Goal: Find specific page/section: Find specific page/section

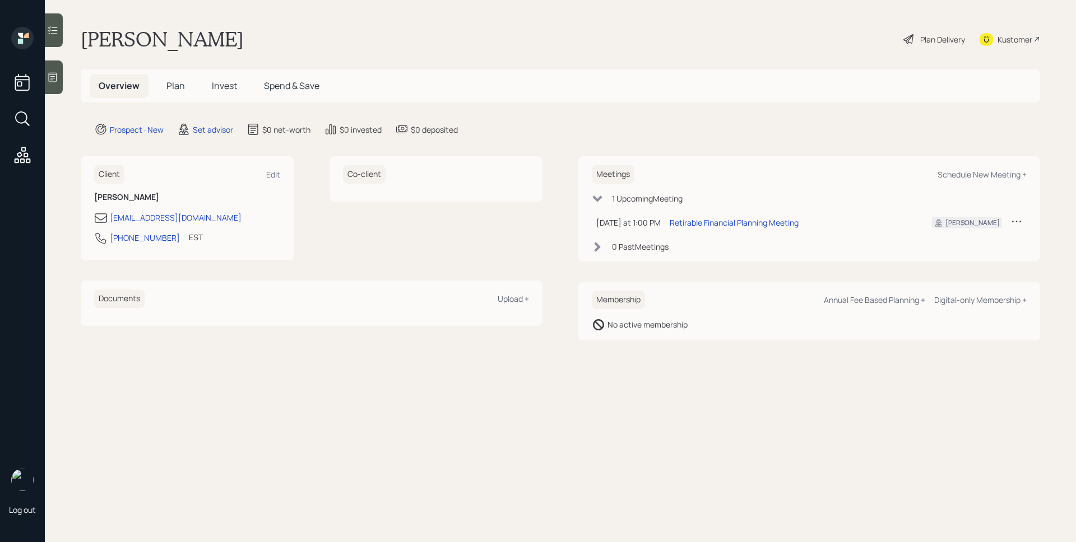
click at [55, 76] on icon at bounding box center [52, 77] width 11 height 11
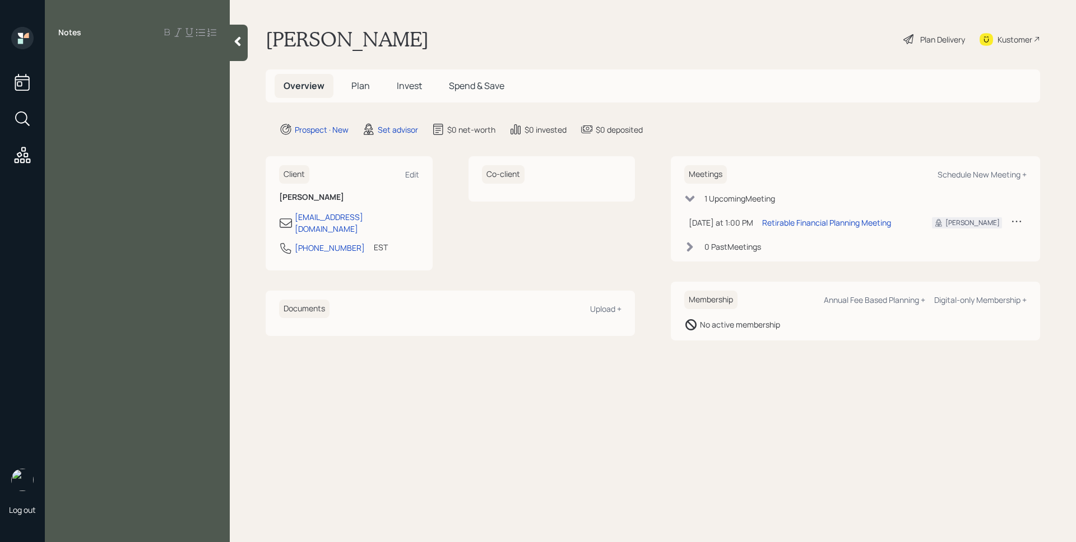
click at [351, 81] on h5 "Plan" at bounding box center [360, 86] width 36 height 24
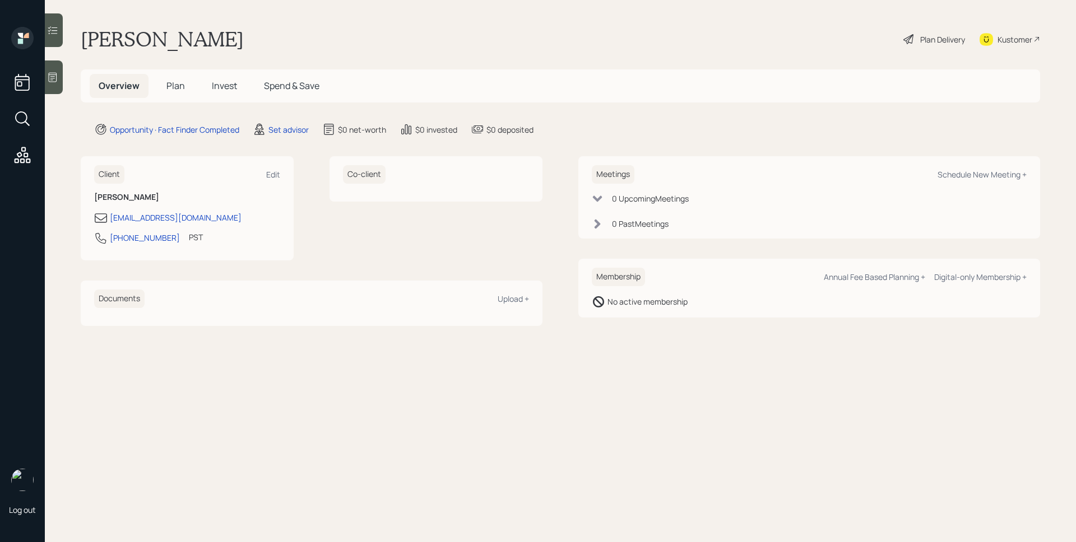
click at [73, 73] on main "Moinul Hussain Plan Delivery Kustomer Overview Plan Invest Spend & Save Opportu…" at bounding box center [560, 271] width 1031 height 542
